Goal: Find specific page/section: Find specific page/section

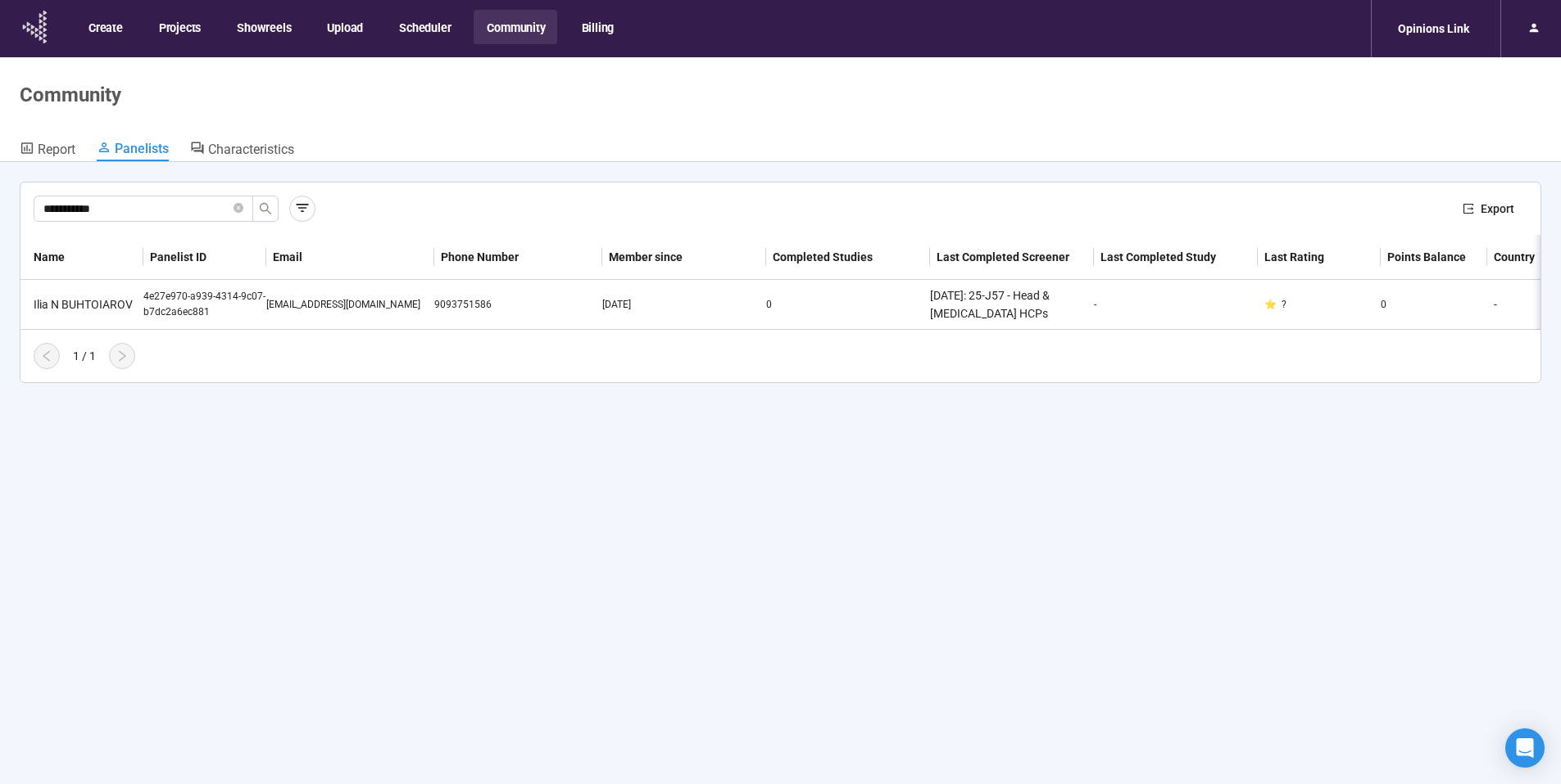
click at [41, 32] on icon at bounding box center [40, 32] width 3 height 5
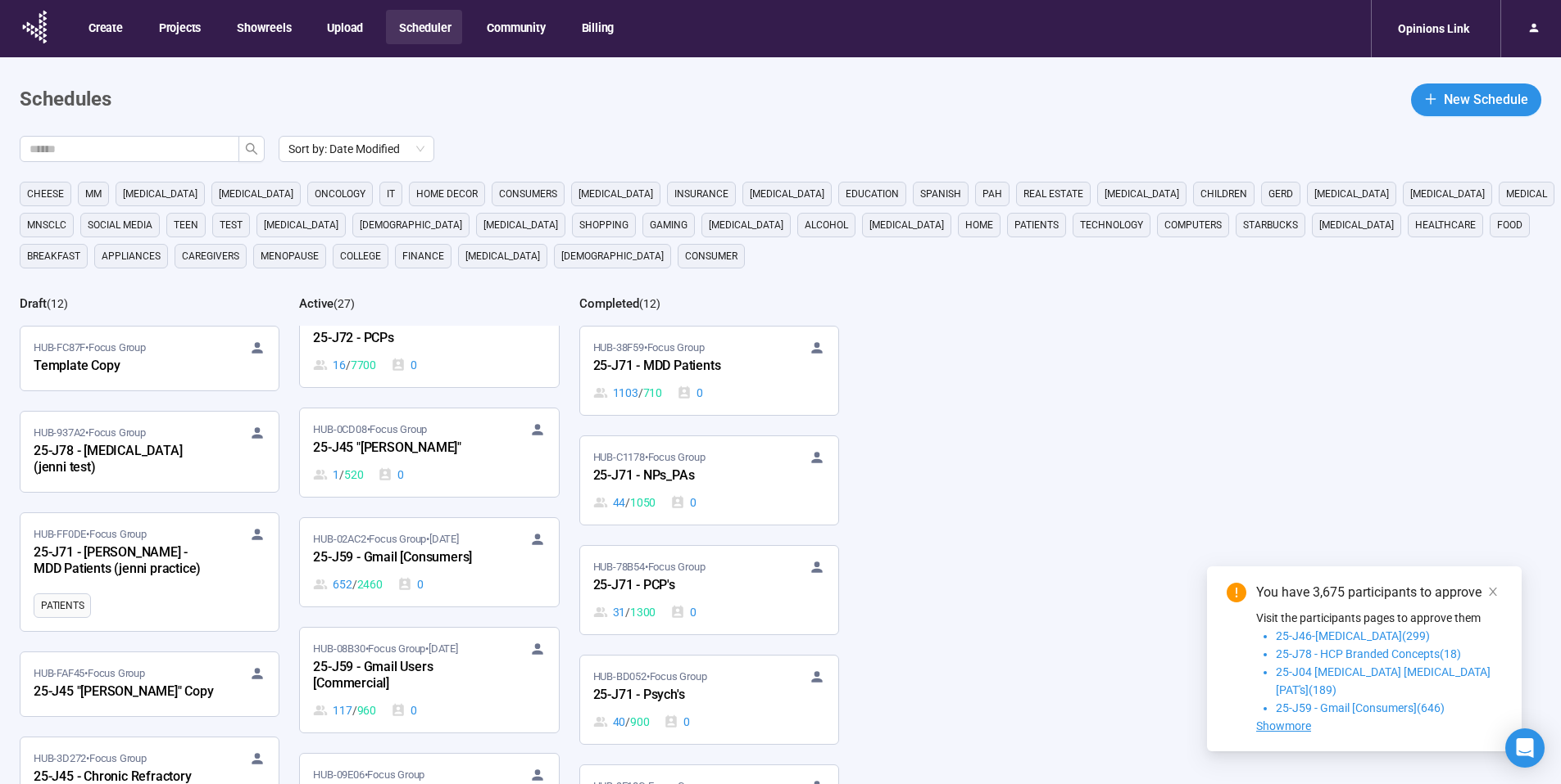
scroll to position [2147, 0]
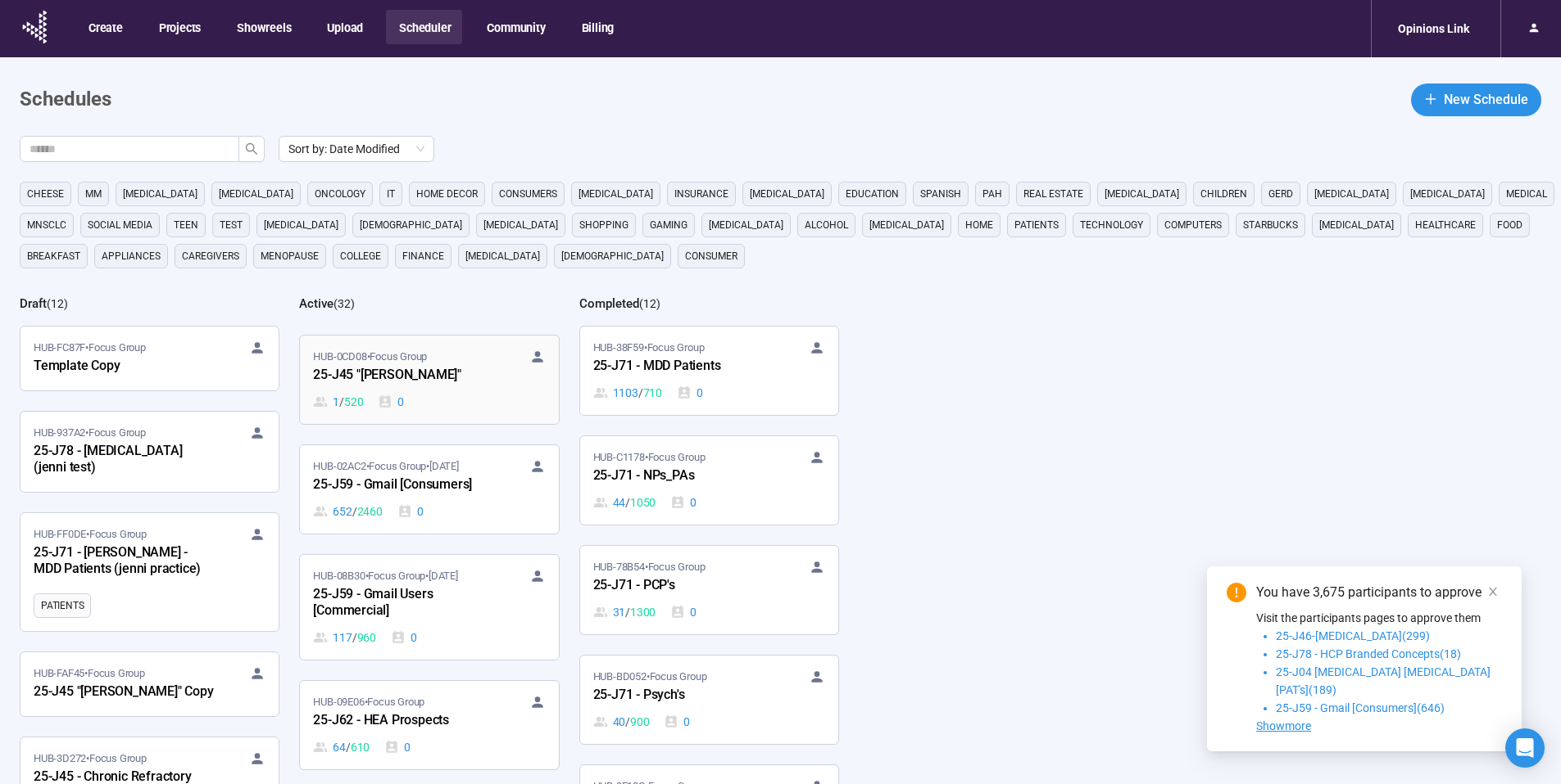
click at [408, 363] on span "HUB-0CD08 • Focus Group" at bounding box center [370, 357] width 114 height 16
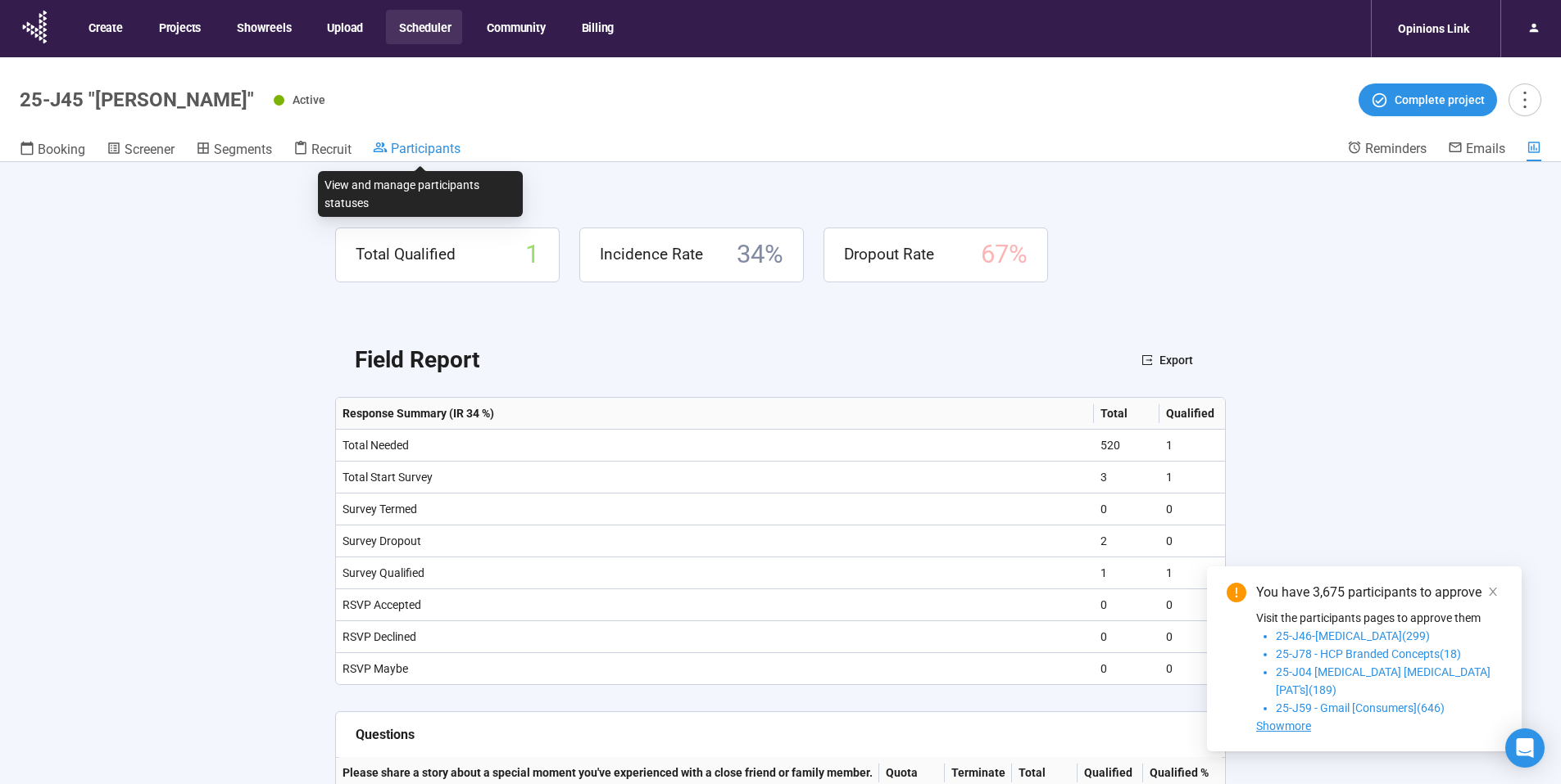
click at [428, 150] on span "Participants" at bounding box center [426, 149] width 70 height 16
